Goal: Transaction & Acquisition: Purchase product/service

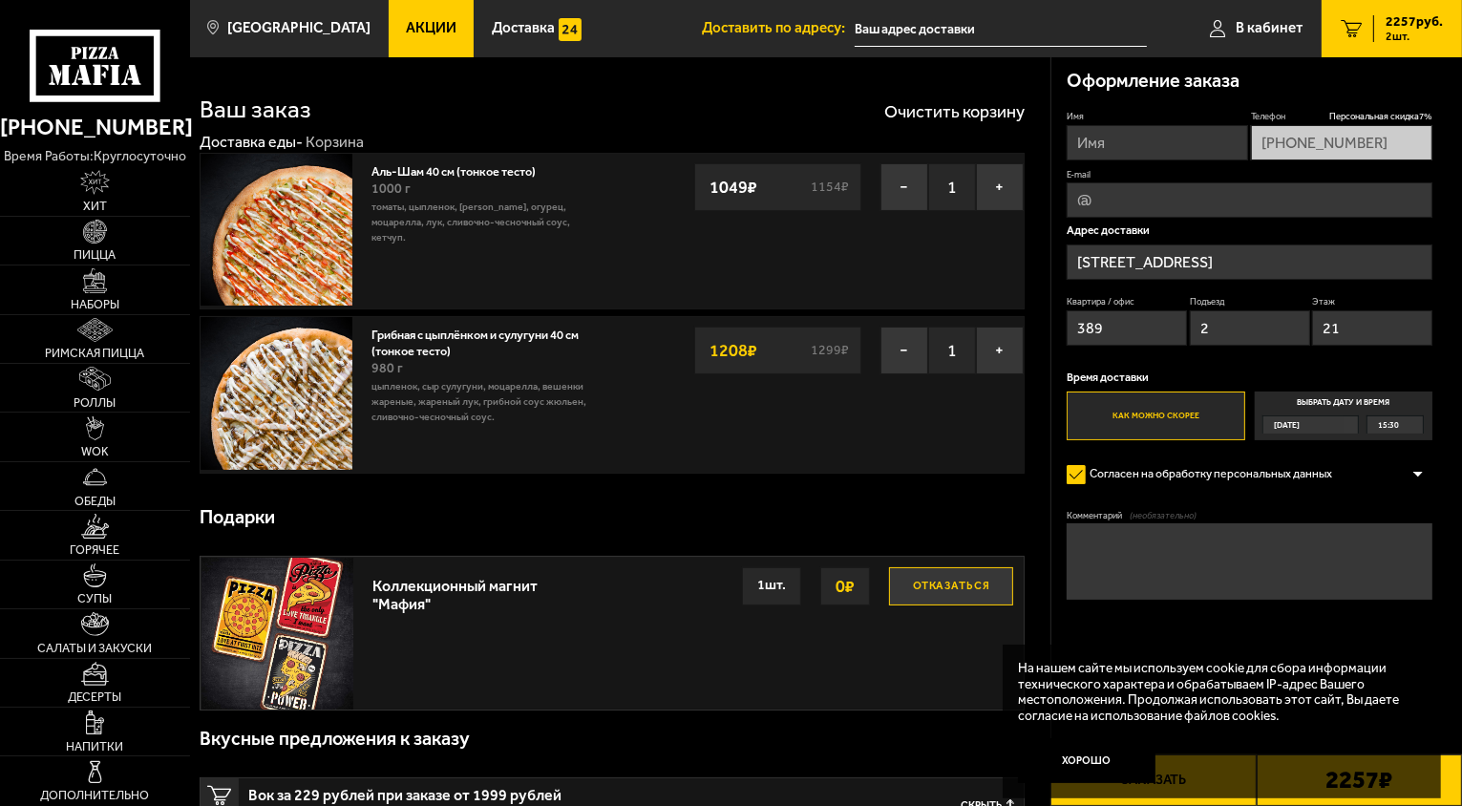
scroll to position [191, 0]
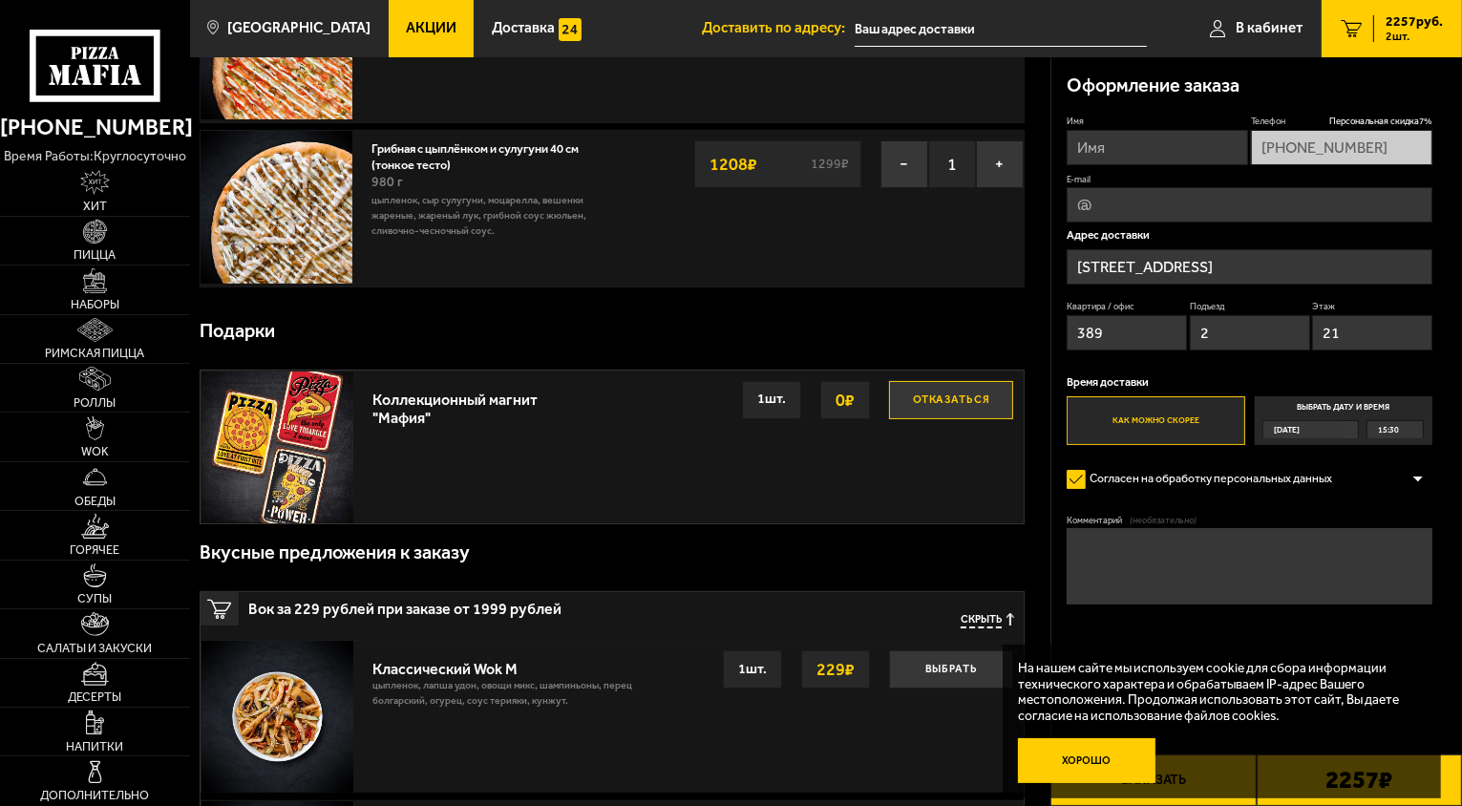
click at [1116, 779] on button "Хорошо" at bounding box center [1086, 761] width 137 height 46
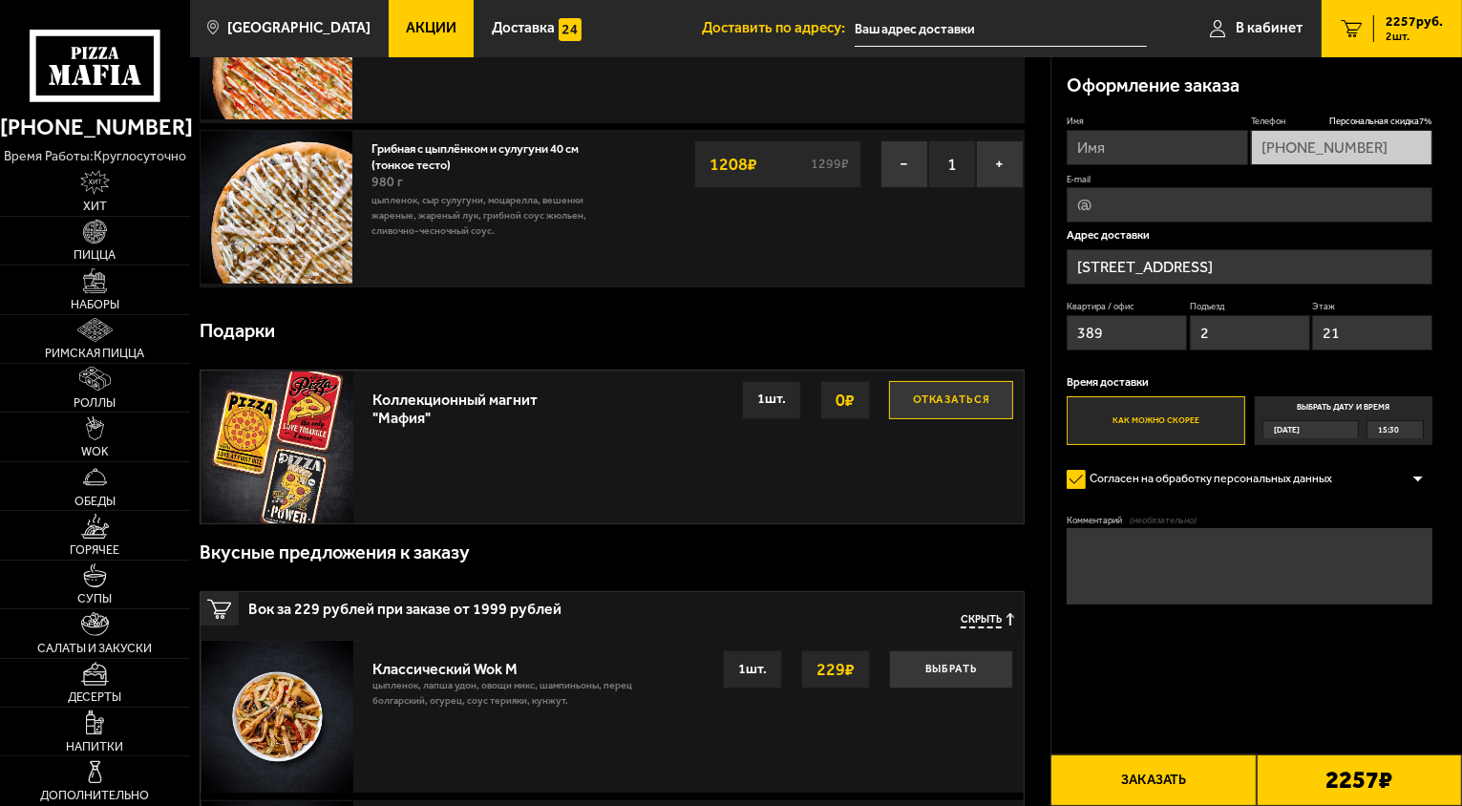
click at [1186, 781] on button "Заказать" at bounding box center [1152, 780] width 205 height 52
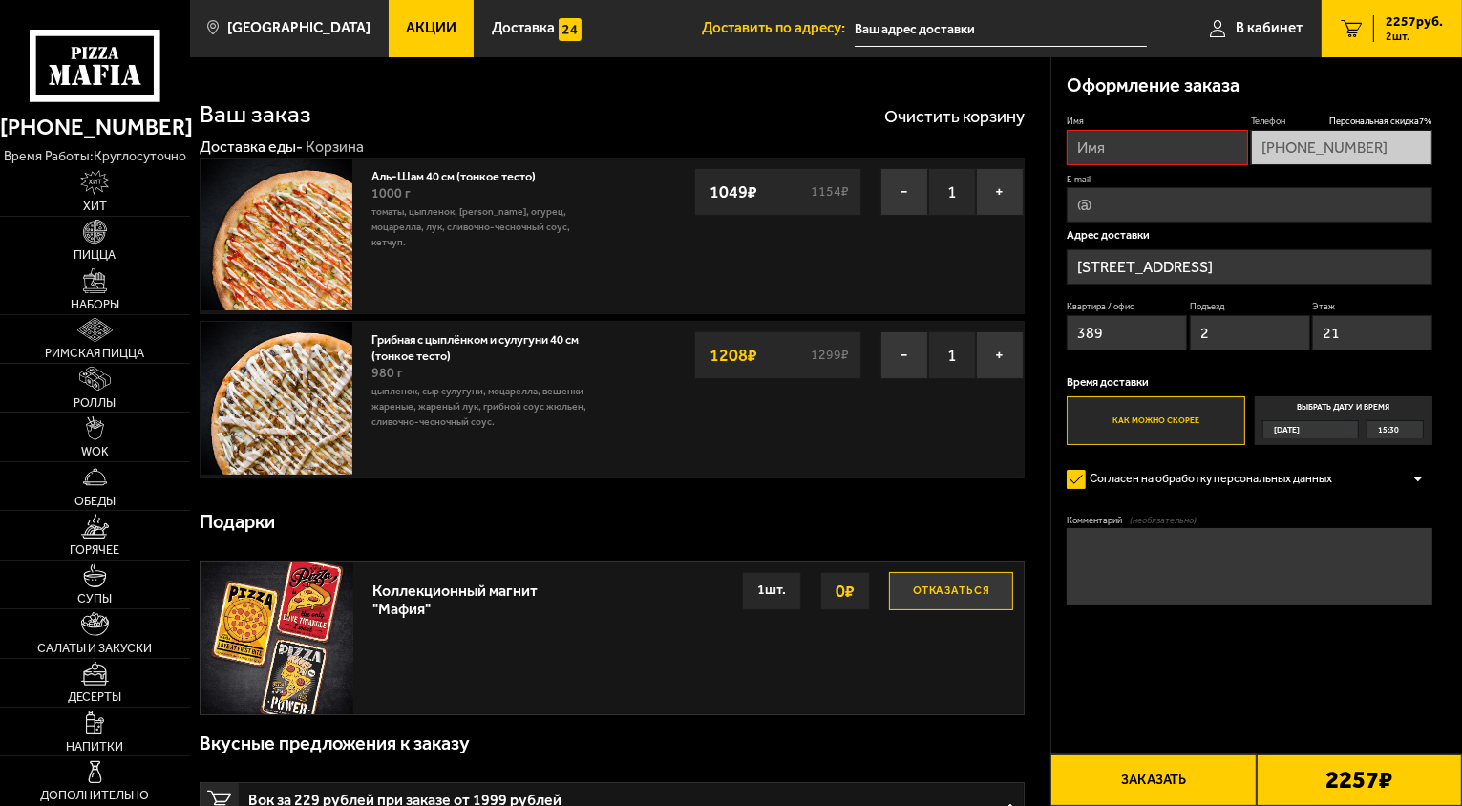
scroll to position [0, 0]
click at [1162, 151] on input "Имя" at bounding box center [1156, 147] width 181 height 35
type input "[PERSON_NAME]"
click at [1142, 779] on button "Заказать" at bounding box center [1152, 780] width 205 height 52
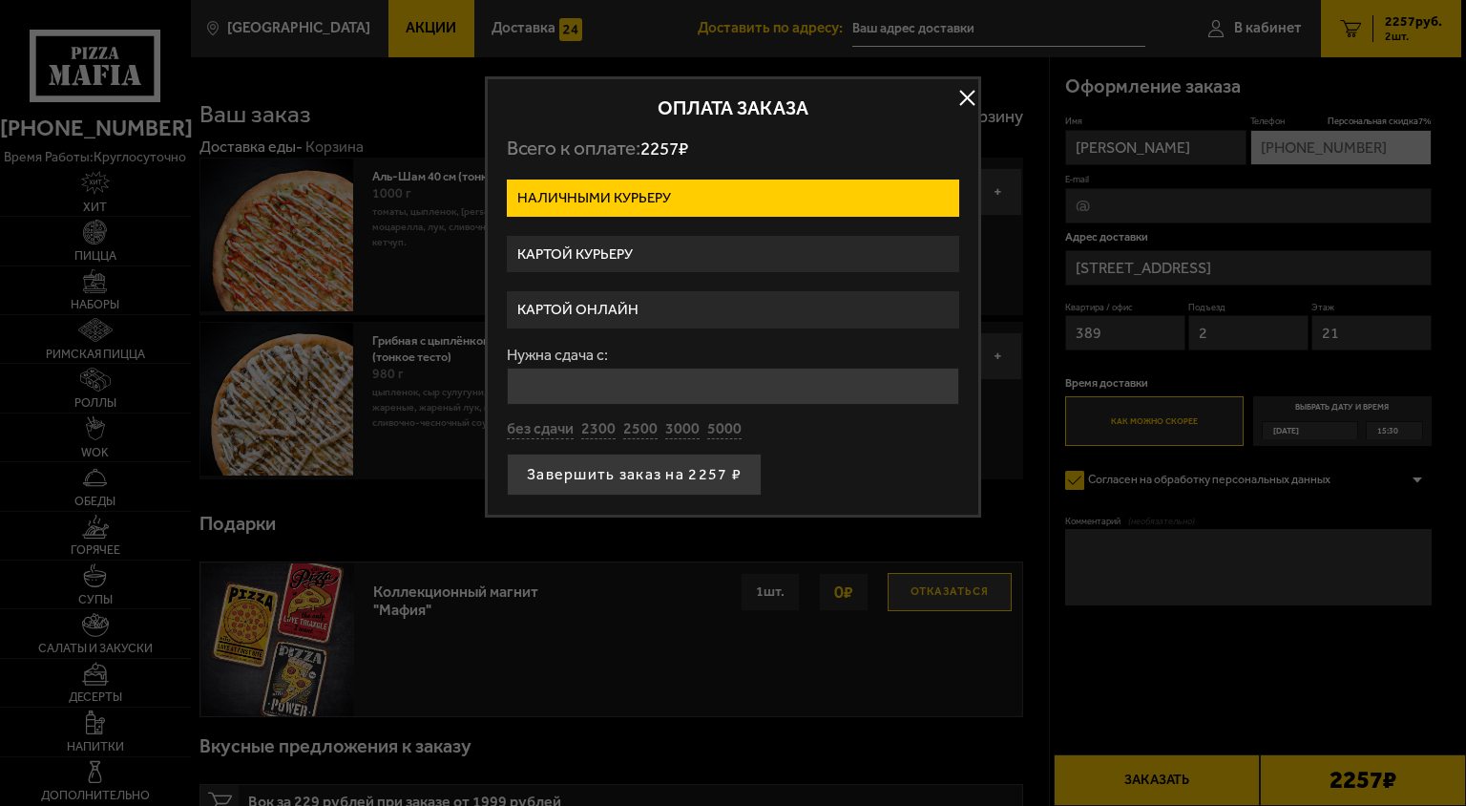
click at [679, 302] on label "Картой онлайн" at bounding box center [733, 309] width 453 height 37
click at [0, 0] on input "Картой онлайн" at bounding box center [0, 0] width 0 height 0
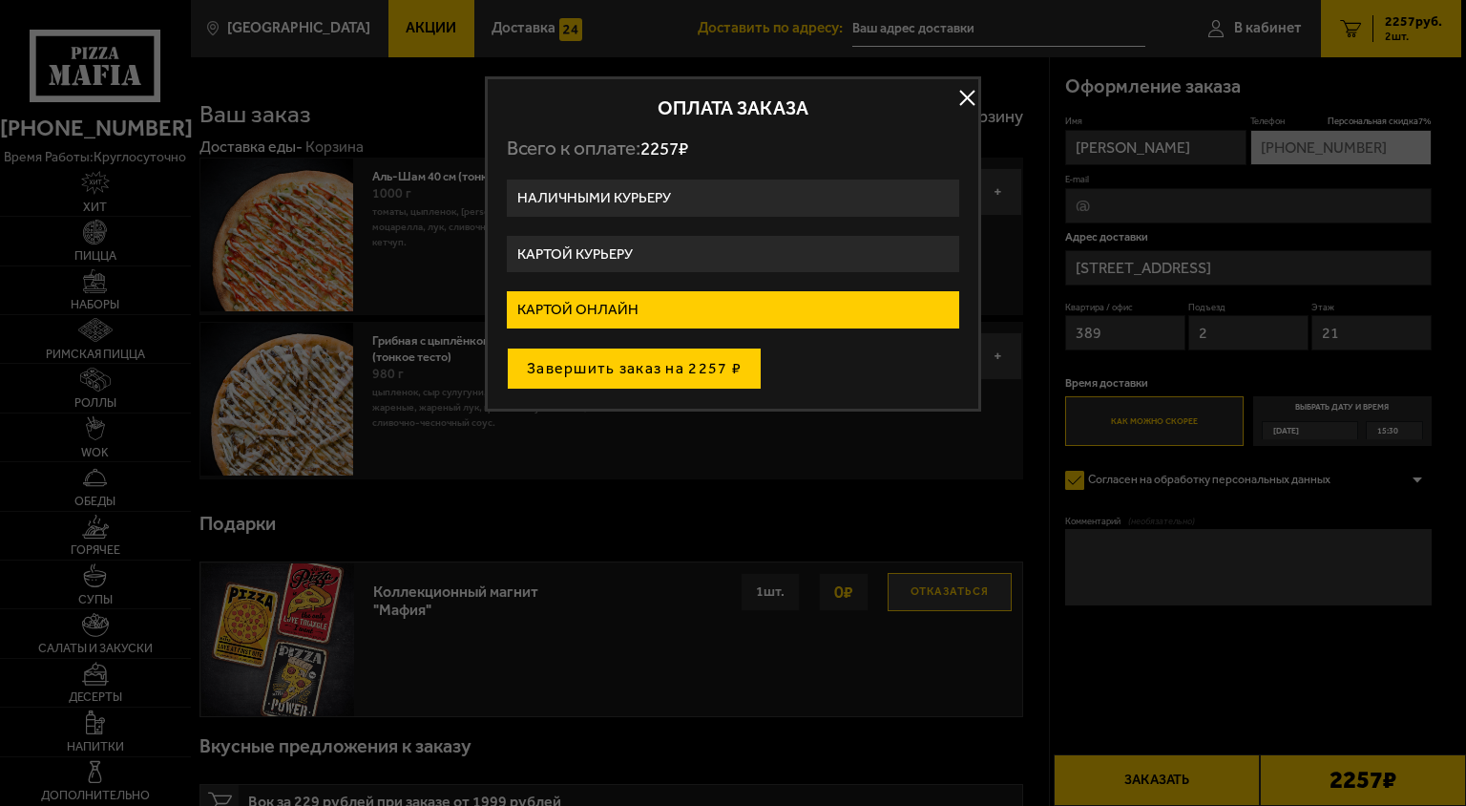
click at [638, 368] on button "Завершить заказ на 2257 ₽" at bounding box center [634, 369] width 255 height 42
